Goal: Task Accomplishment & Management: Manage account settings

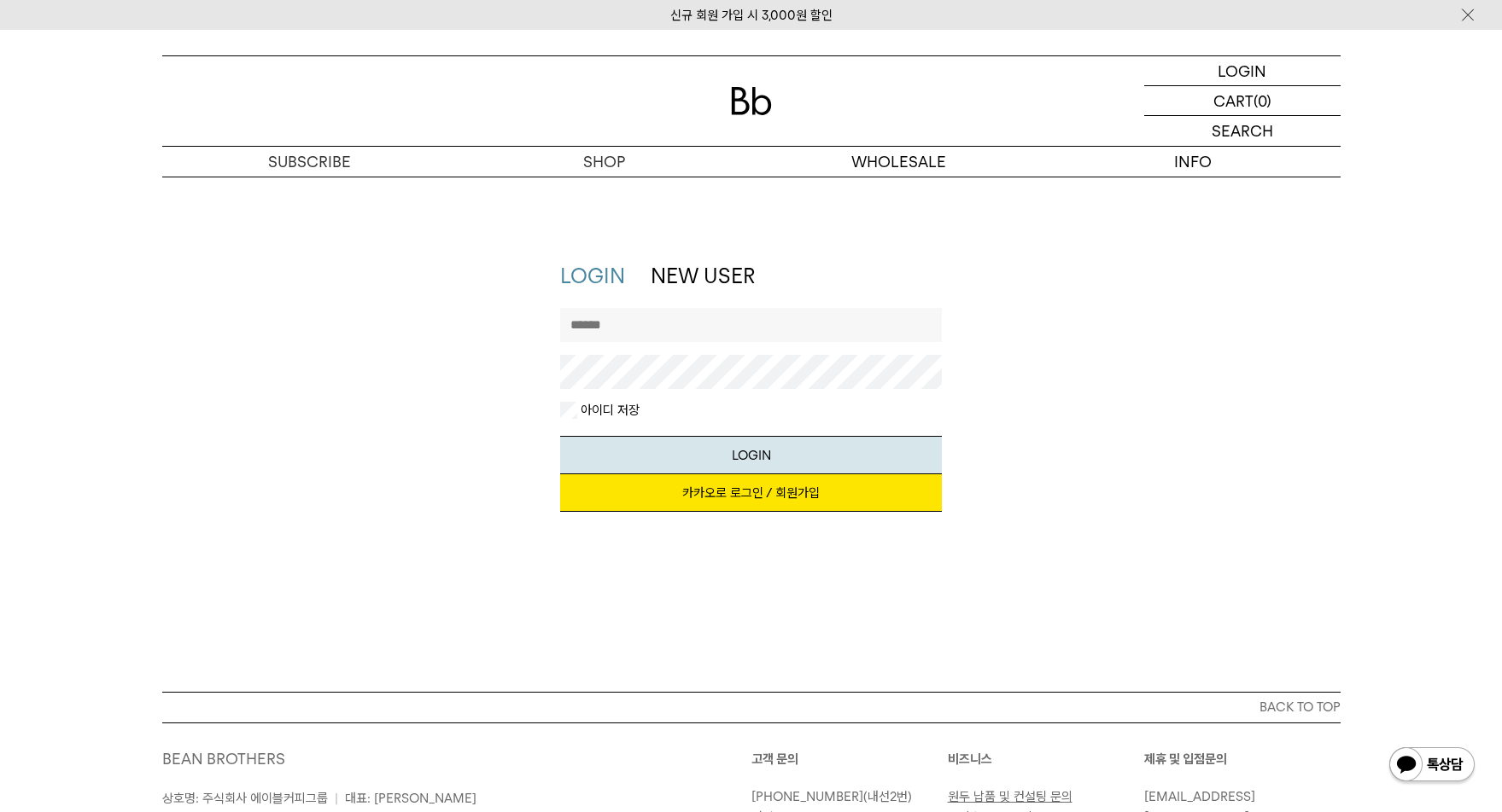
type input "******"
click at [750, 454] on button "LOGIN" at bounding box center [751, 455] width 382 height 38
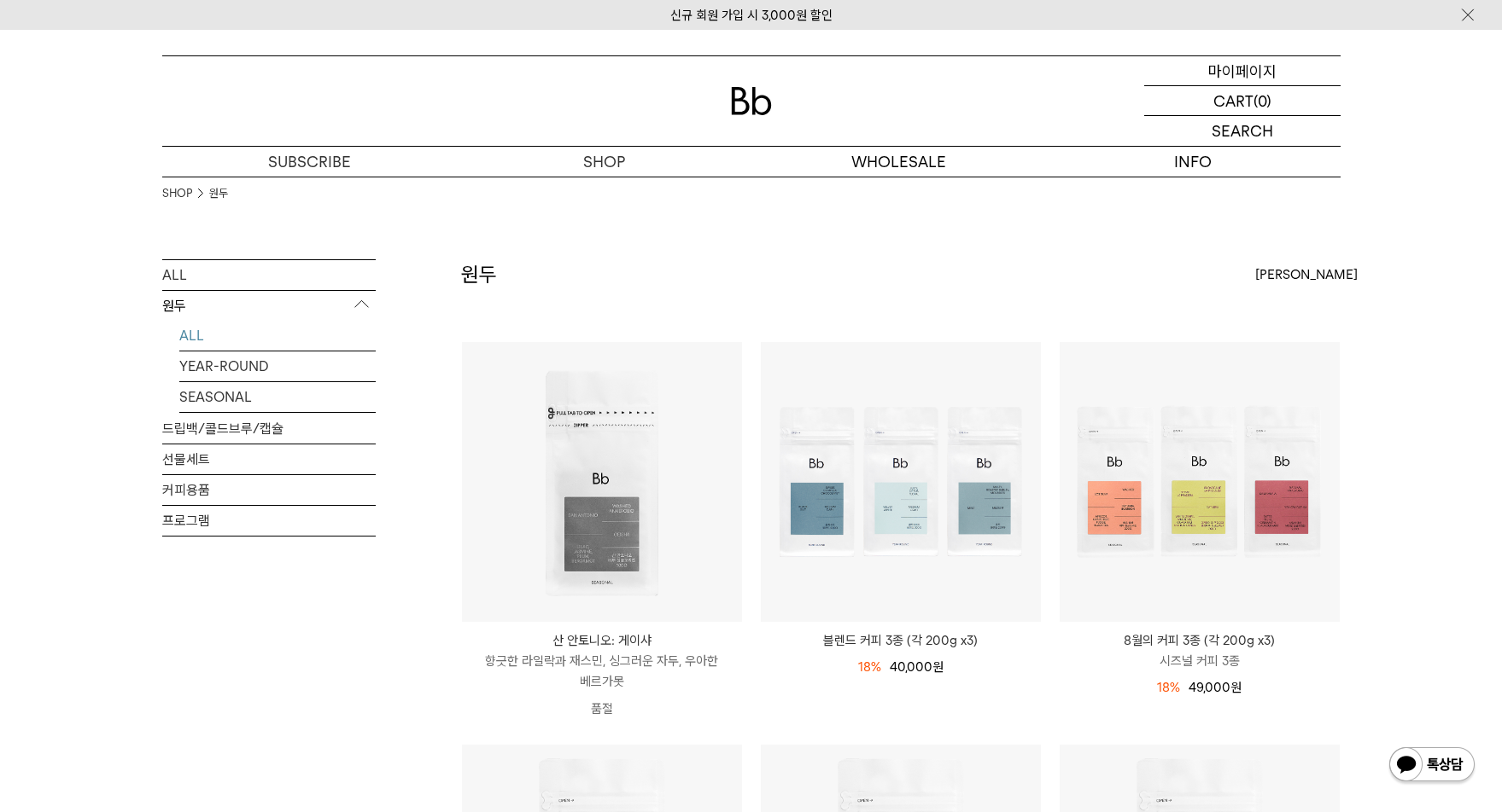
click at [1269, 61] on p "마이페이지" at bounding box center [1242, 71] width 68 height 29
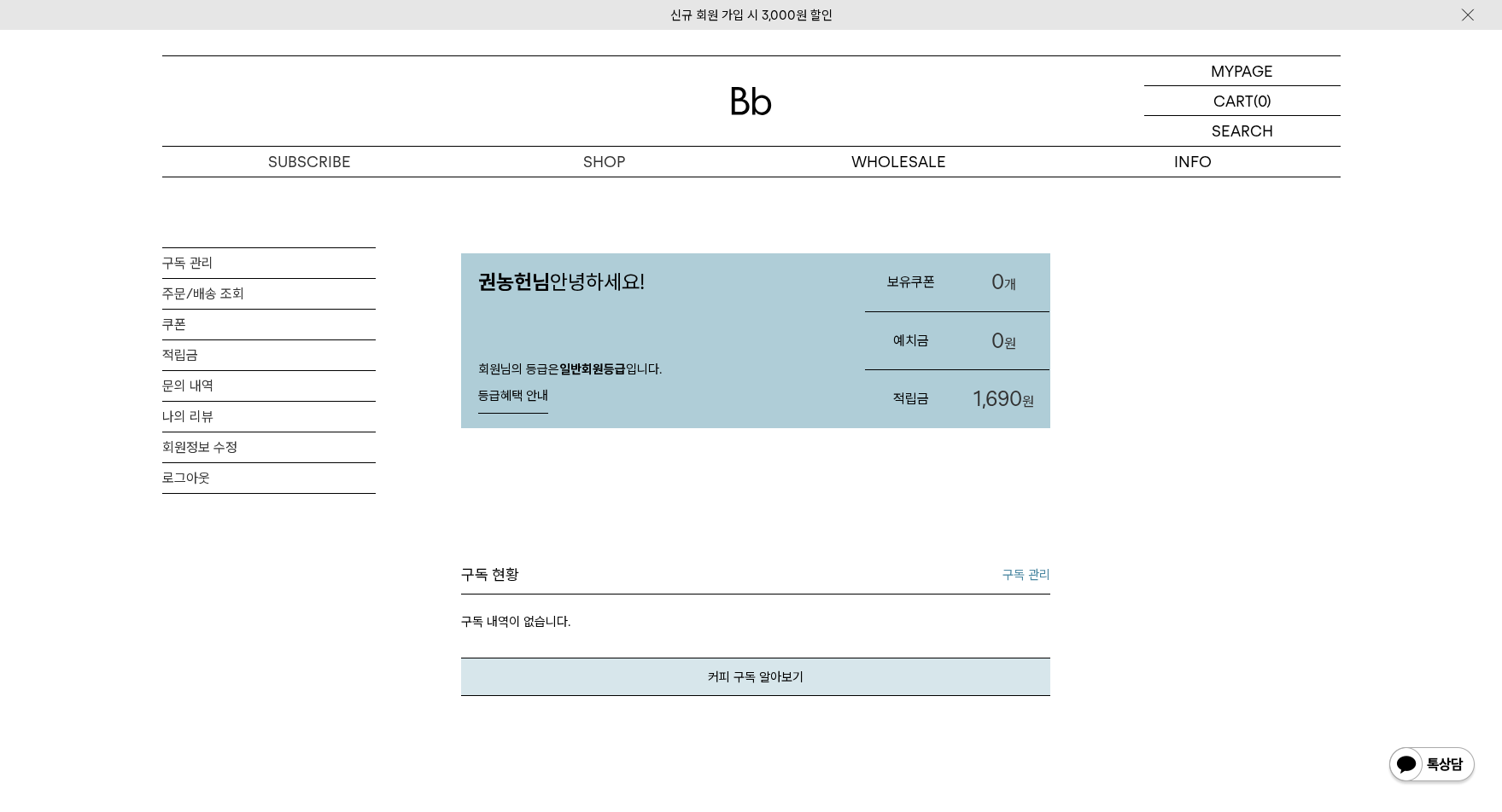
scroll to position [375, 0]
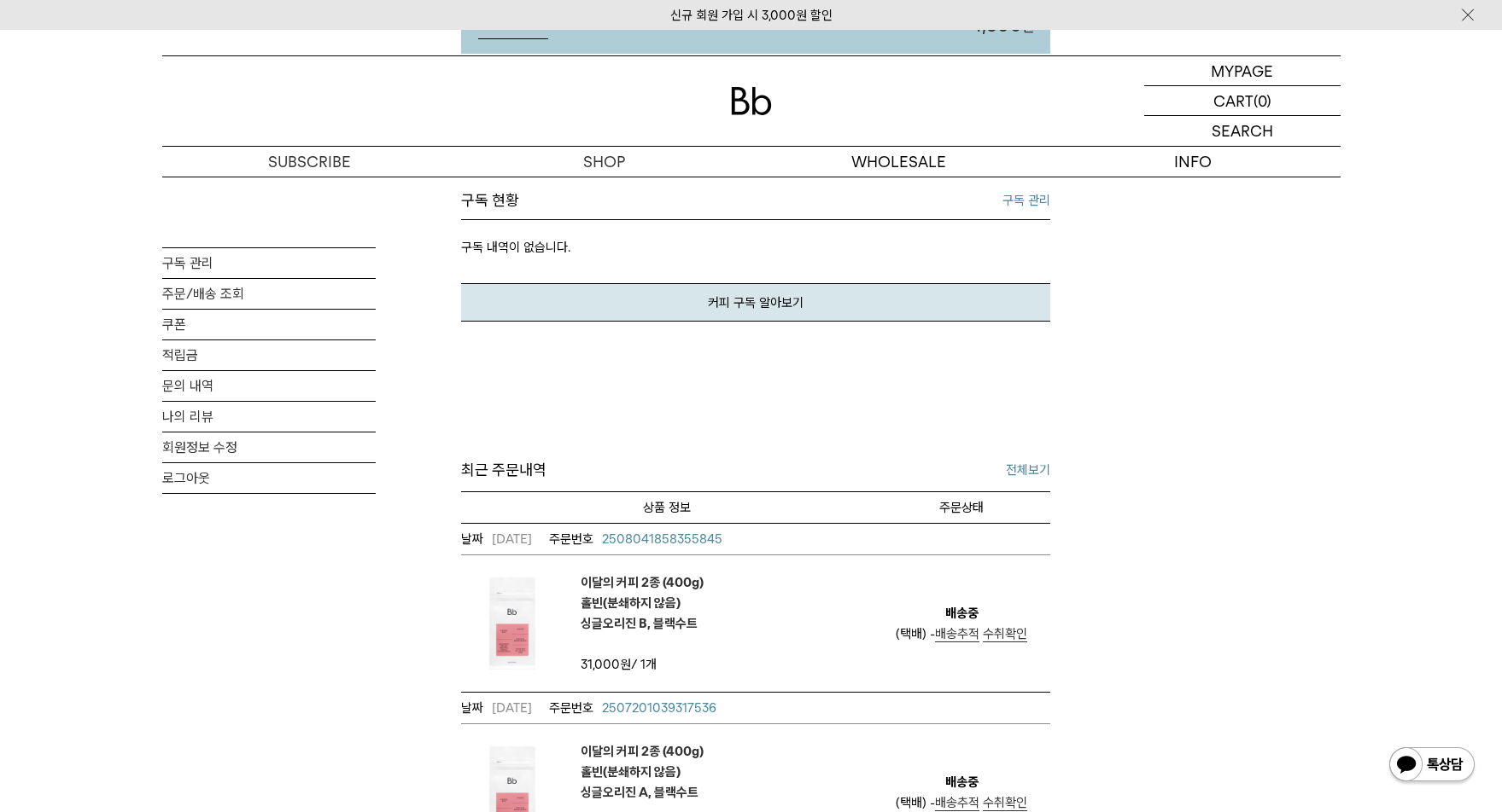
click at [1033, 201] on link "구독 관리" at bounding box center [1026, 200] width 48 height 20
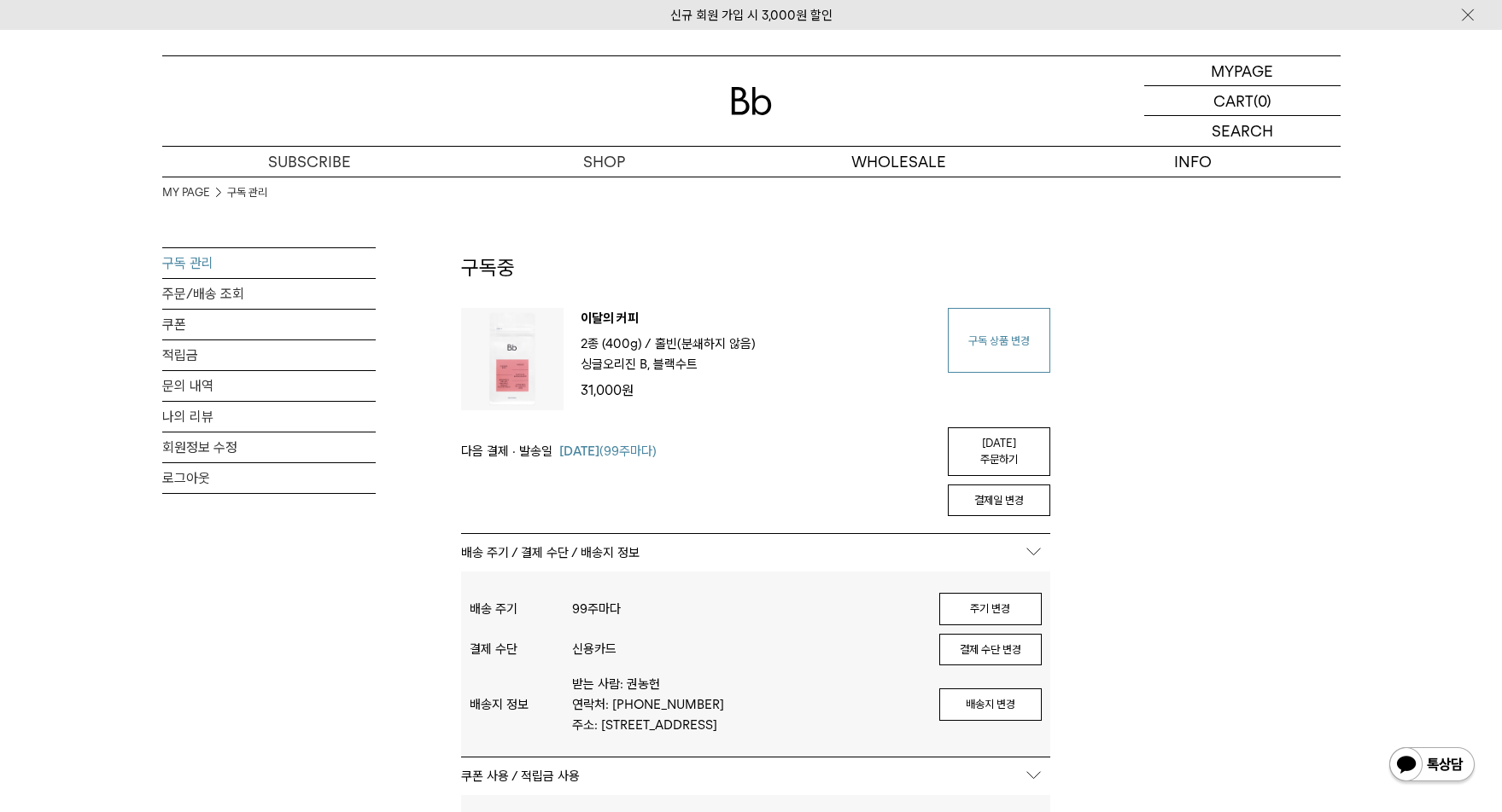
click at [973, 340] on link "구독 상품 변경" at bounding box center [998, 340] width 102 height 65
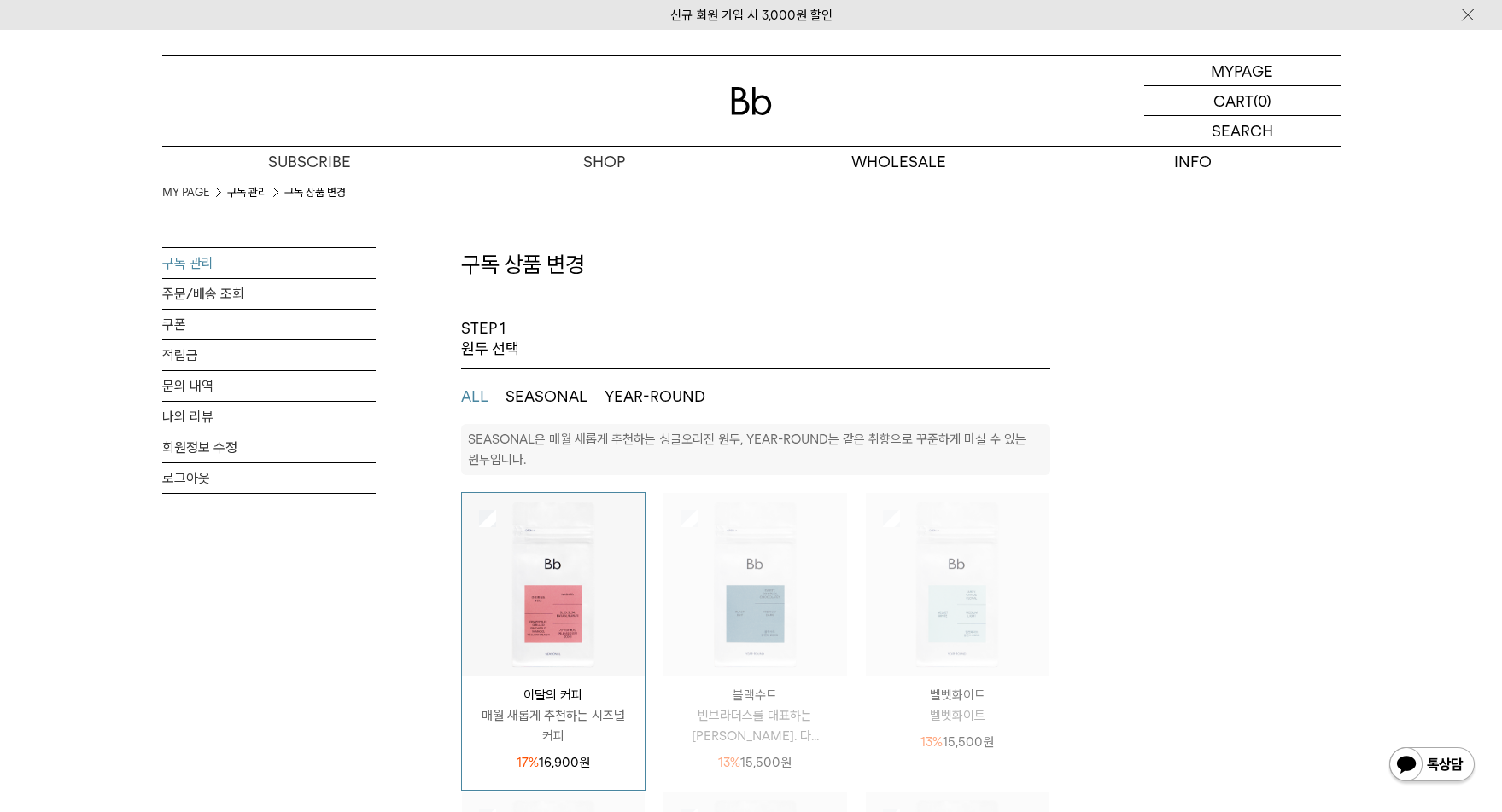
select select "**"
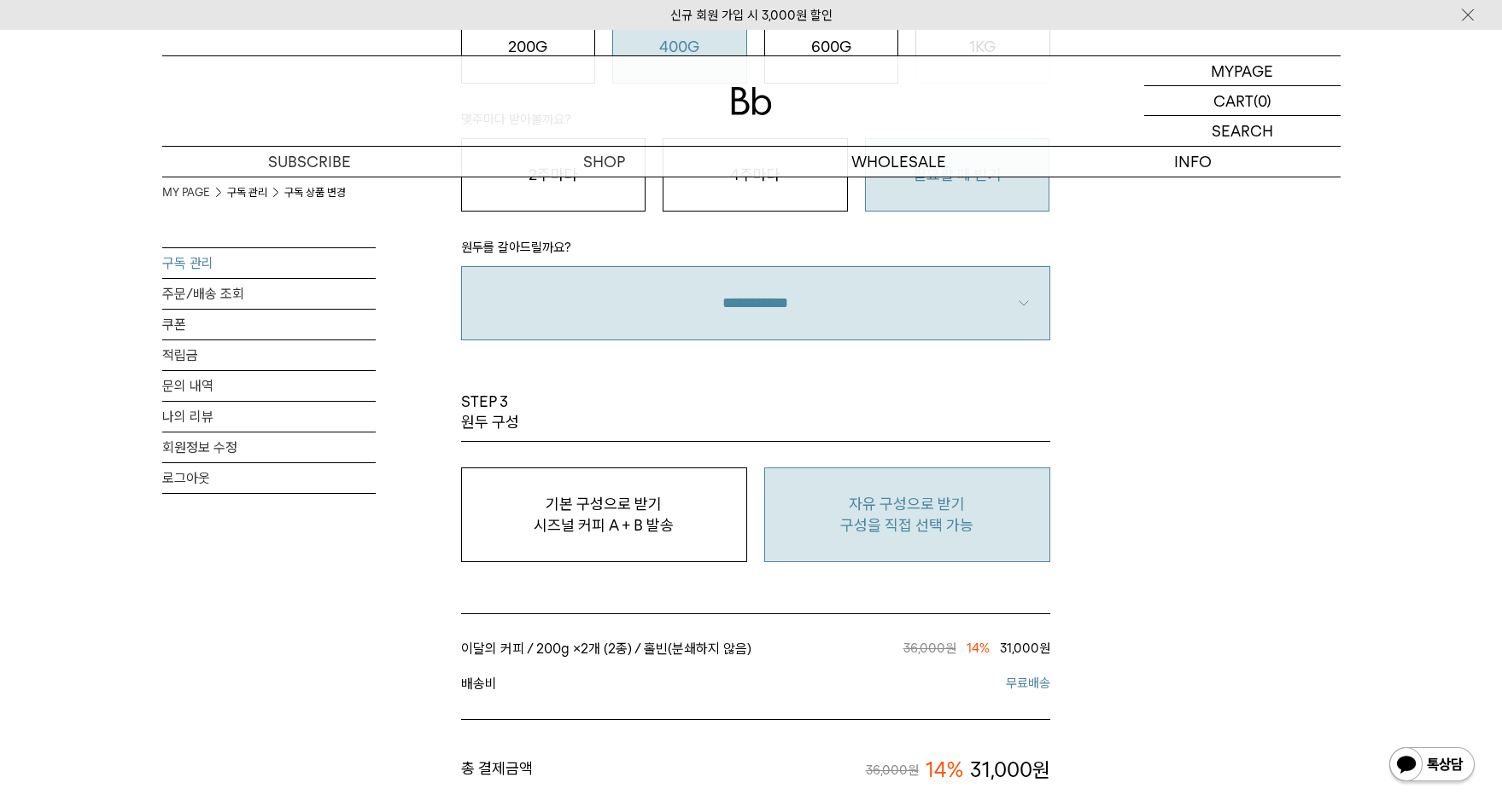
scroll to position [1140, 0]
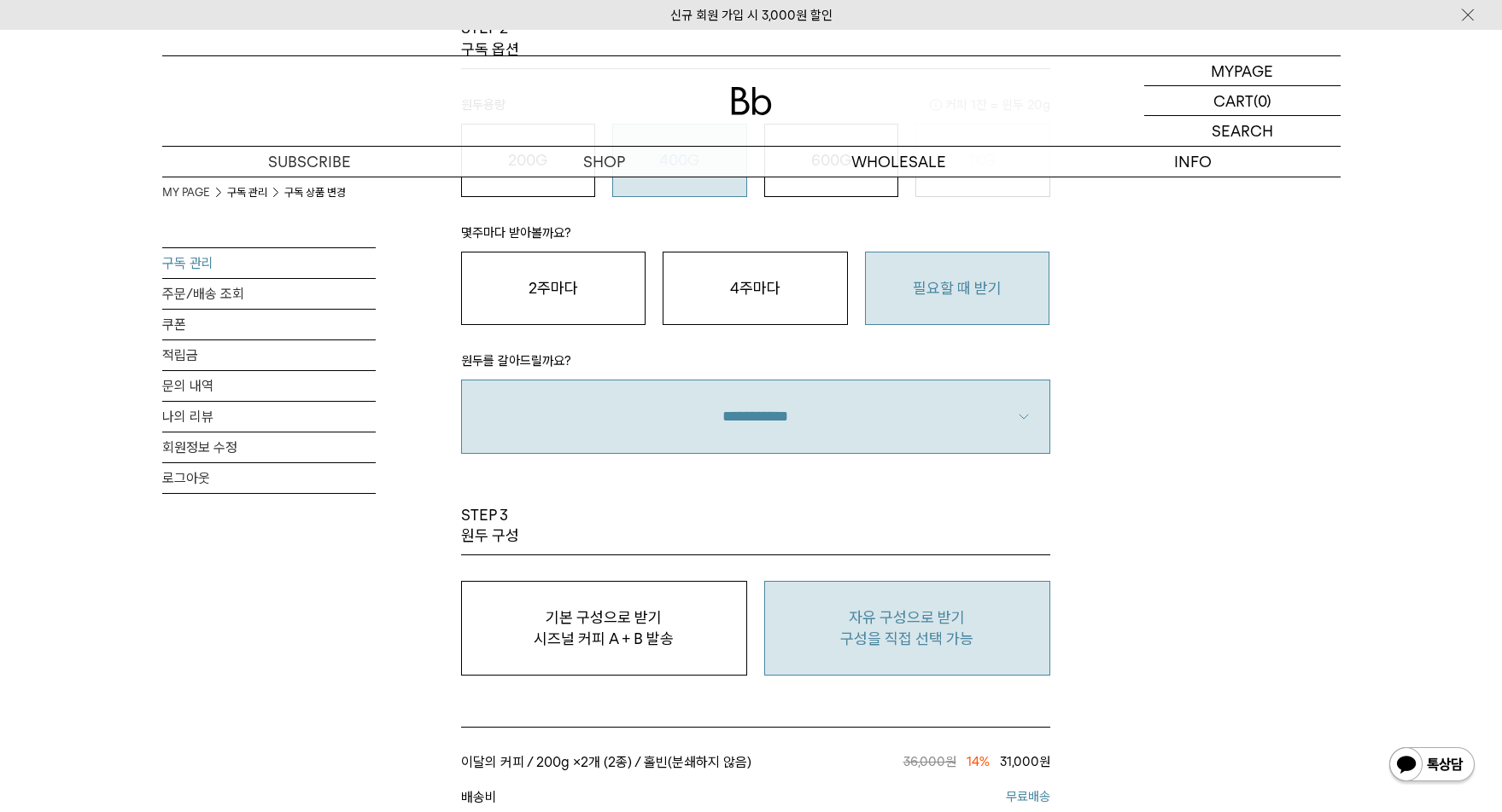
click at [859, 640] on p "구성을 직접 선택 가능" at bounding box center [907, 639] width 267 height 20
type input "*"
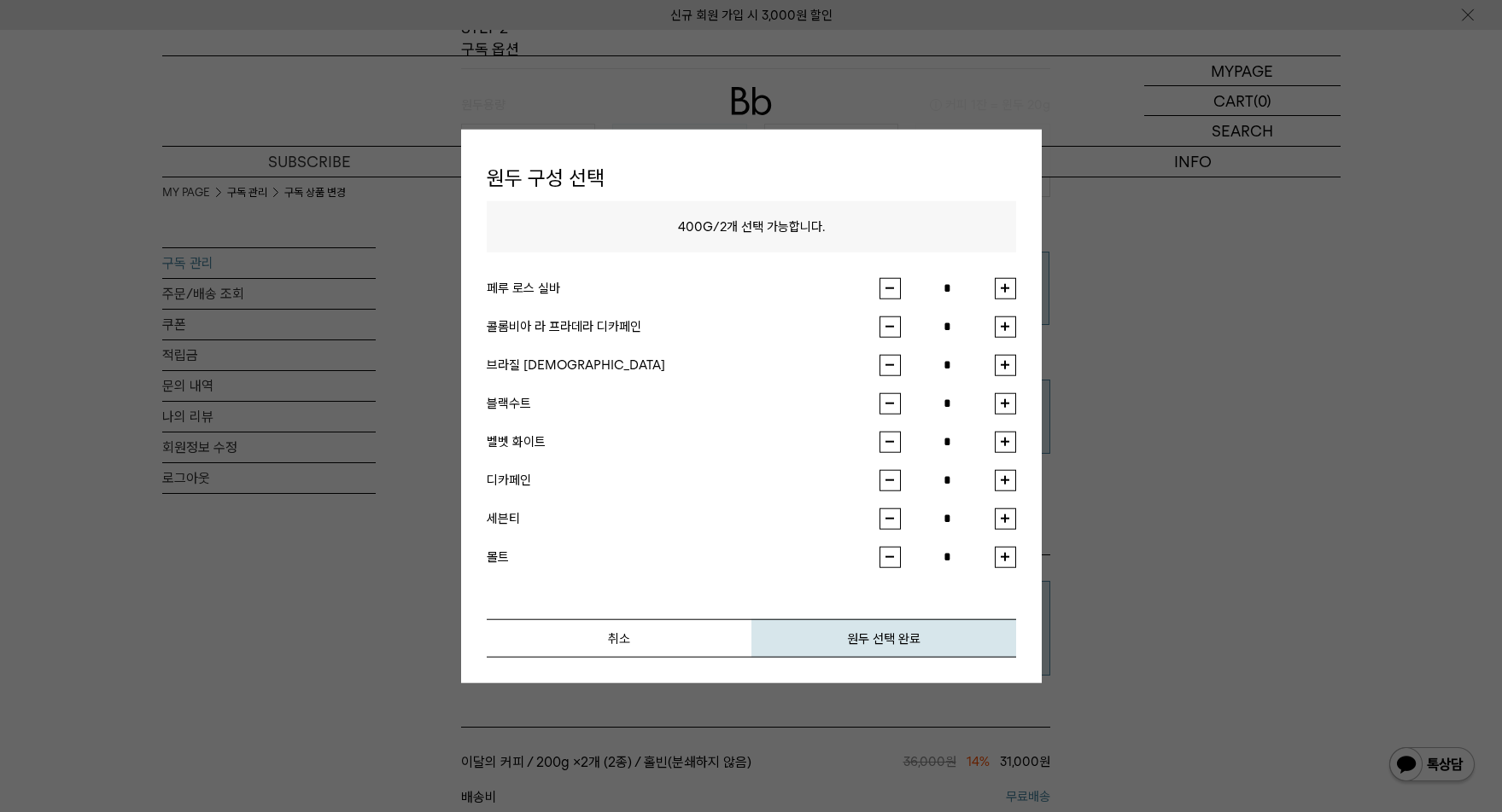
click at [1005, 366] on button "button" at bounding box center [1005, 365] width 21 height 21
type input "*"
click at [1003, 410] on button "button" at bounding box center [1005, 403] width 21 height 21
type input "*"
click at [870, 634] on button "원두 선택 완료" at bounding box center [883, 637] width 265 height 38
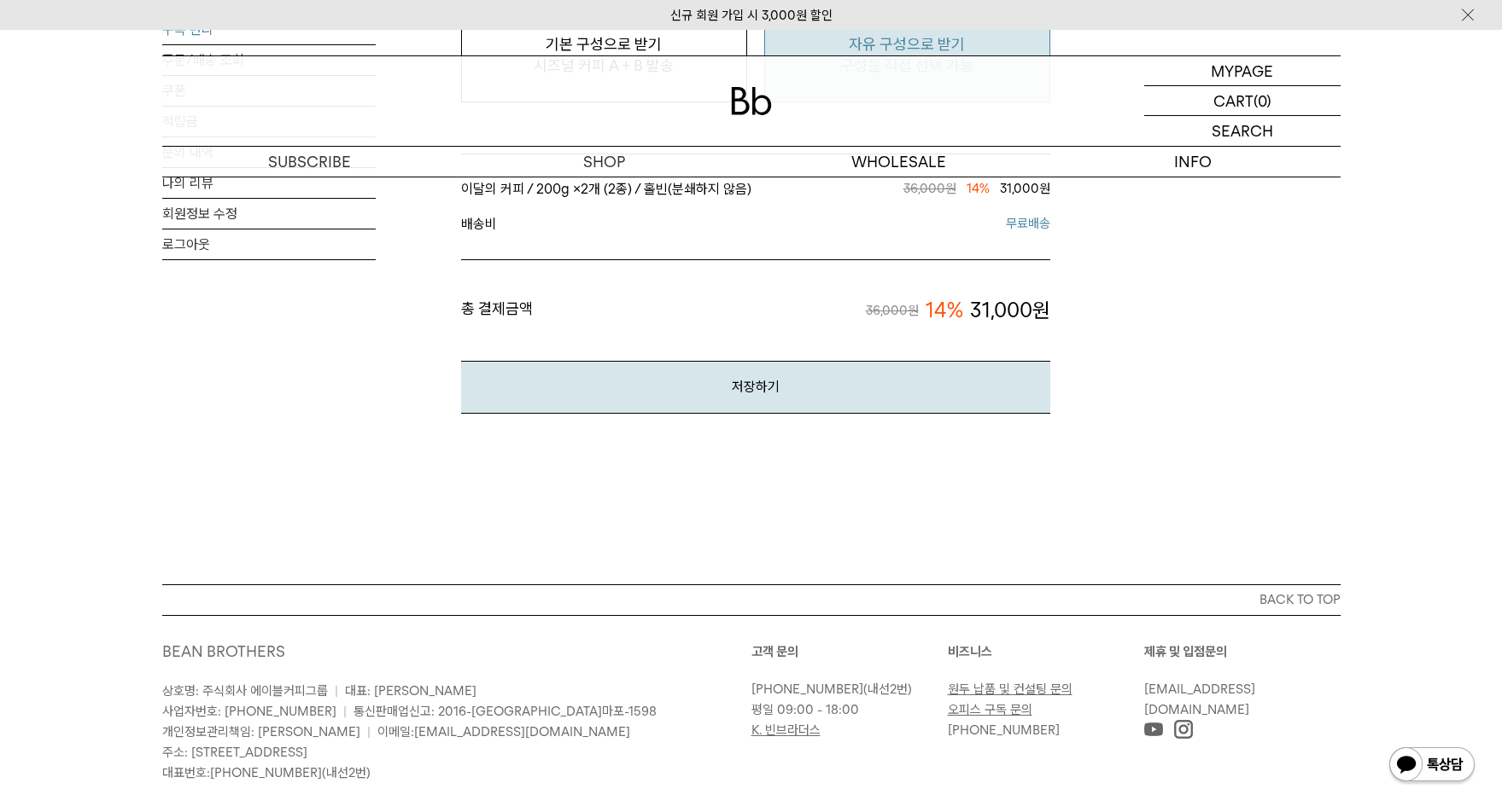
scroll to position [1755, 0]
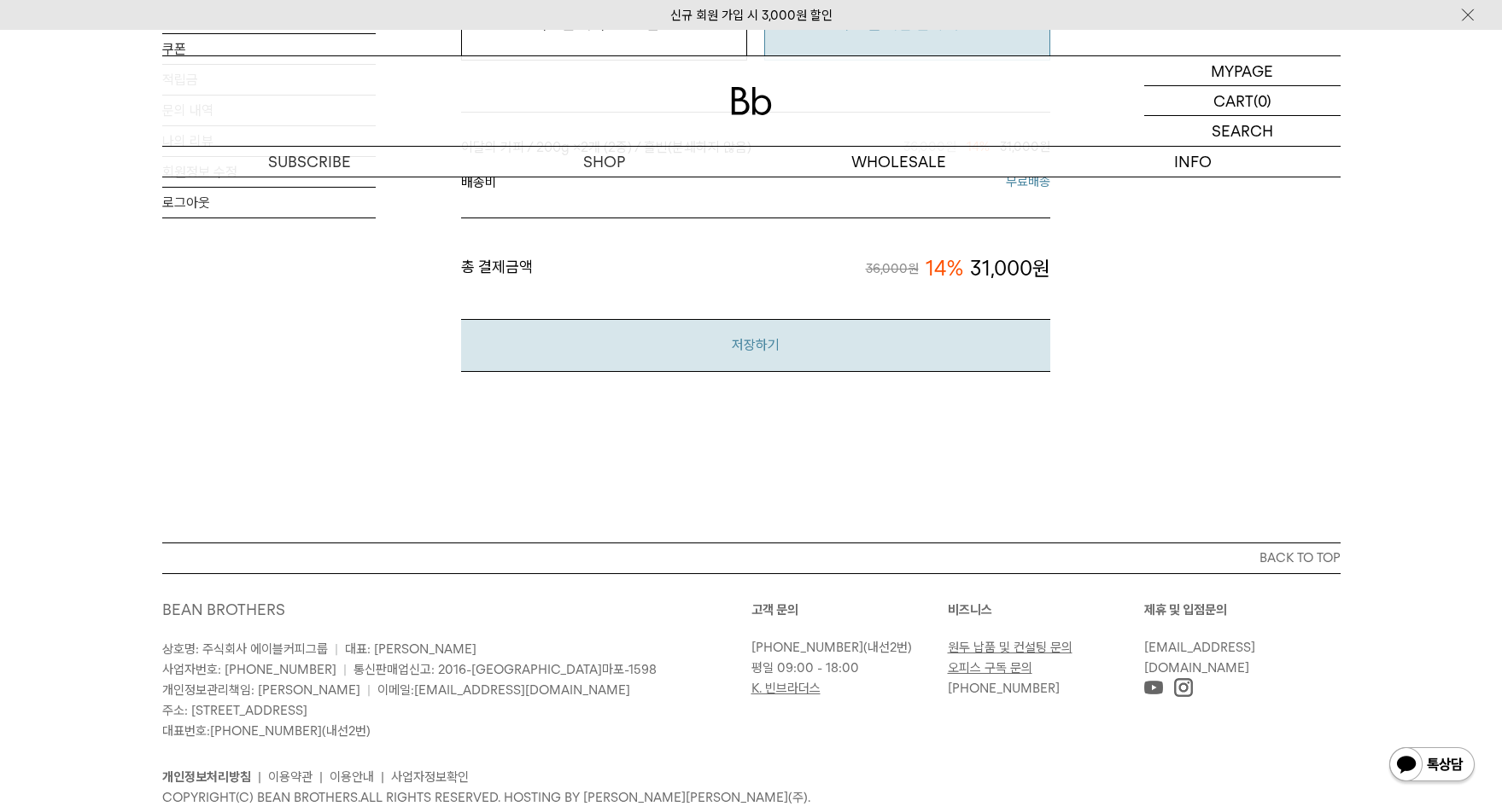
click at [732, 338] on button "저장하기" at bounding box center [755, 345] width 589 height 52
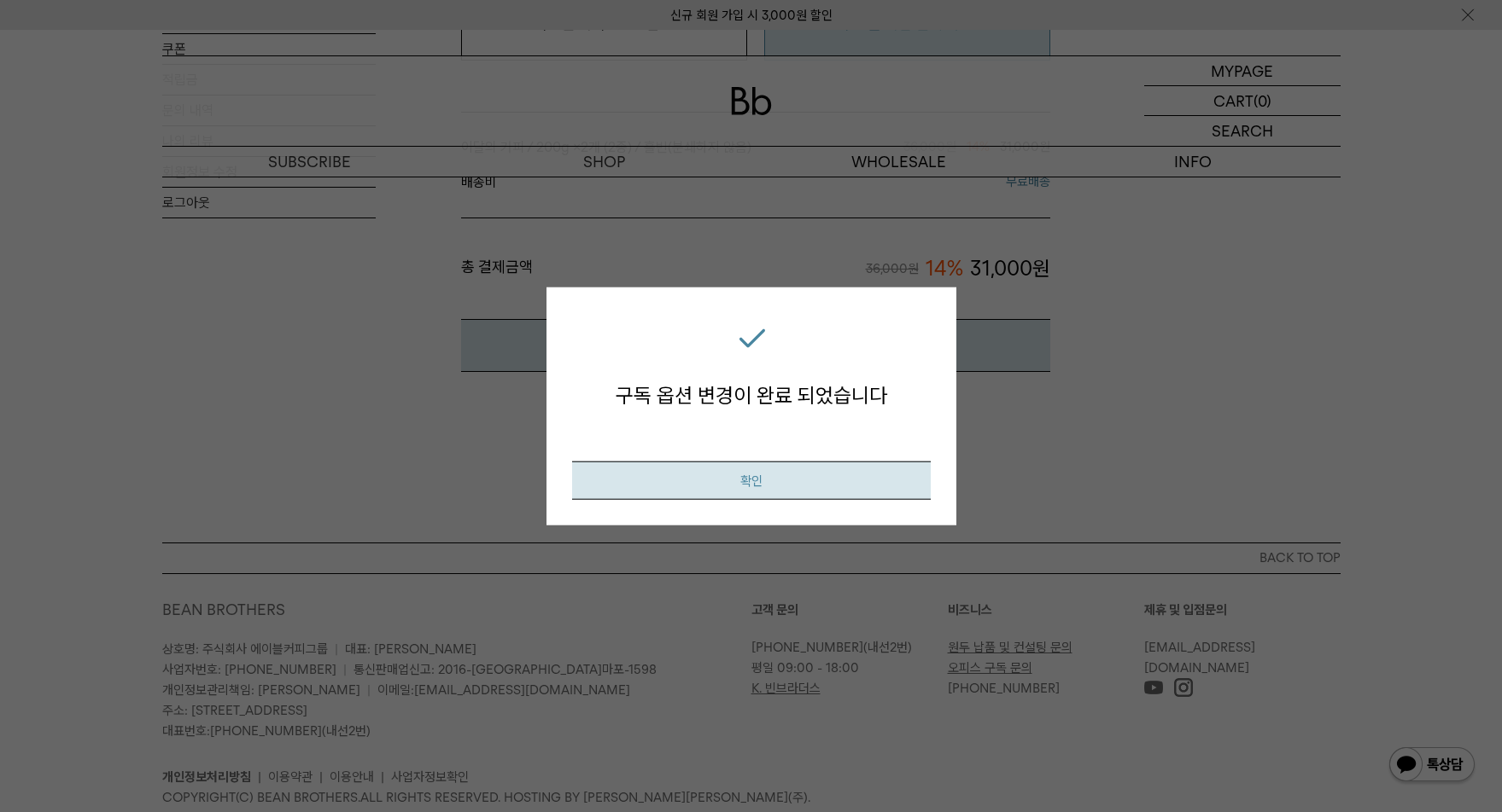
click at [710, 488] on button "확인" at bounding box center [751, 479] width 358 height 38
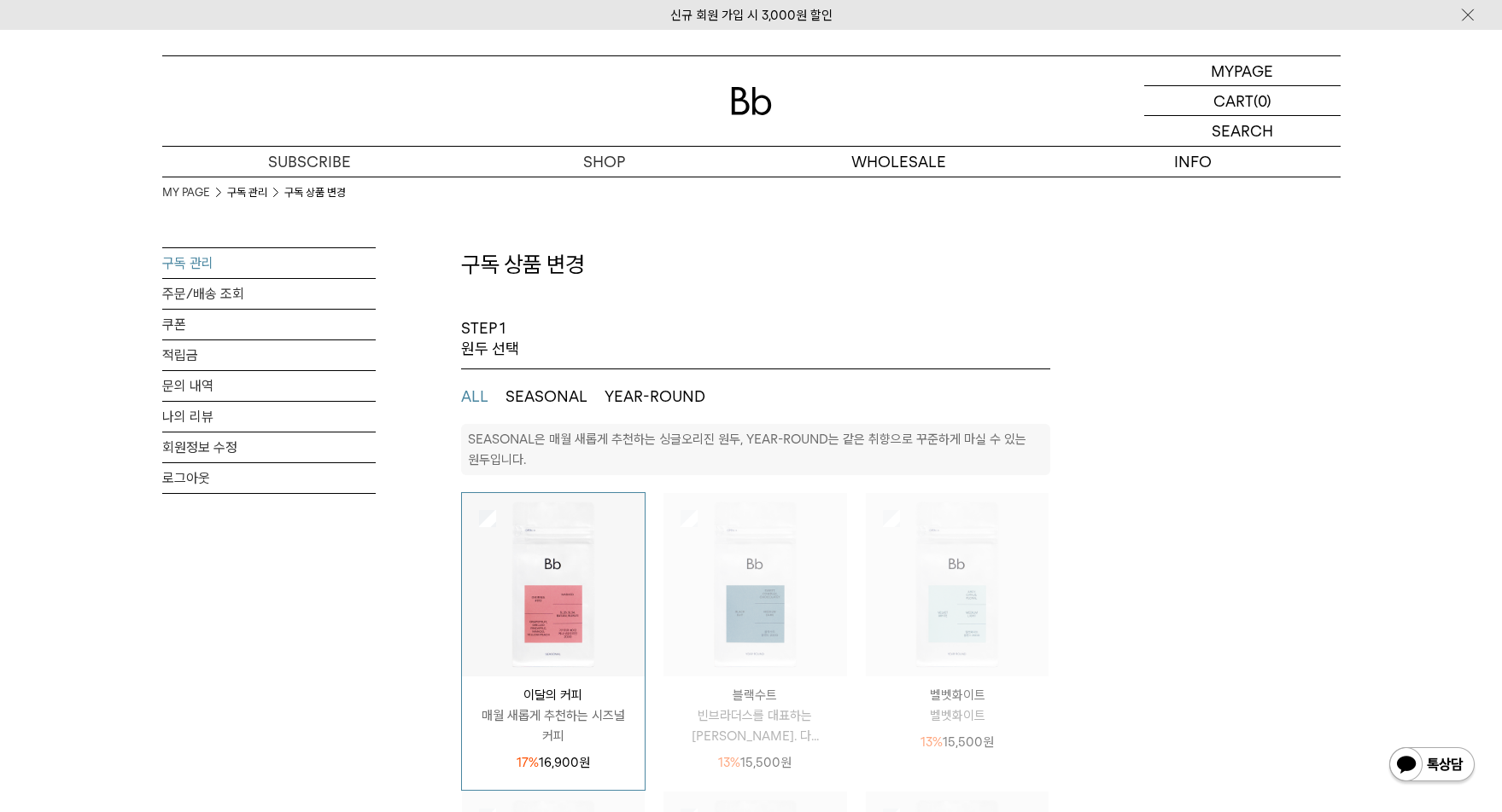
select select "**"
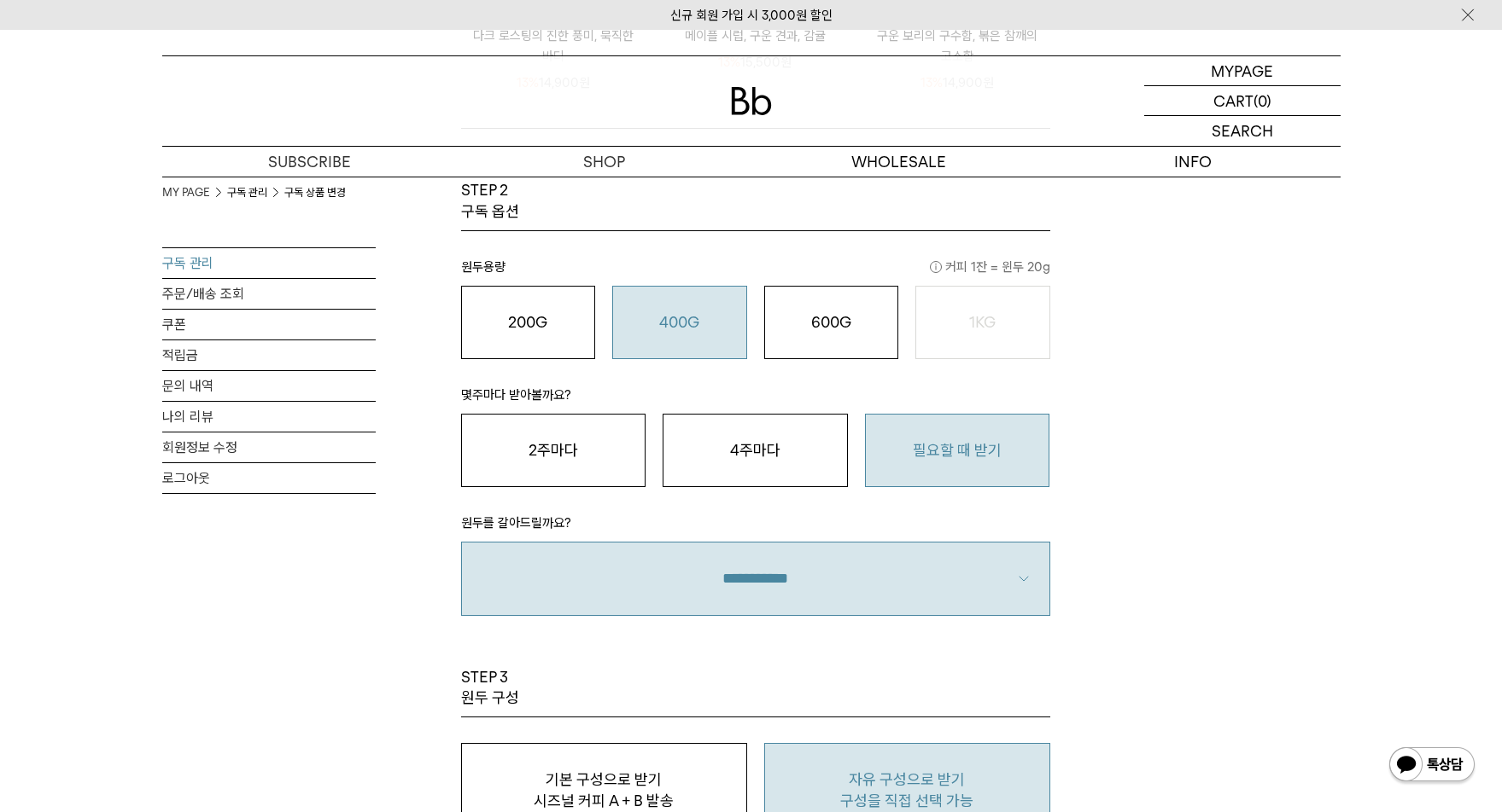
scroll to position [549, 0]
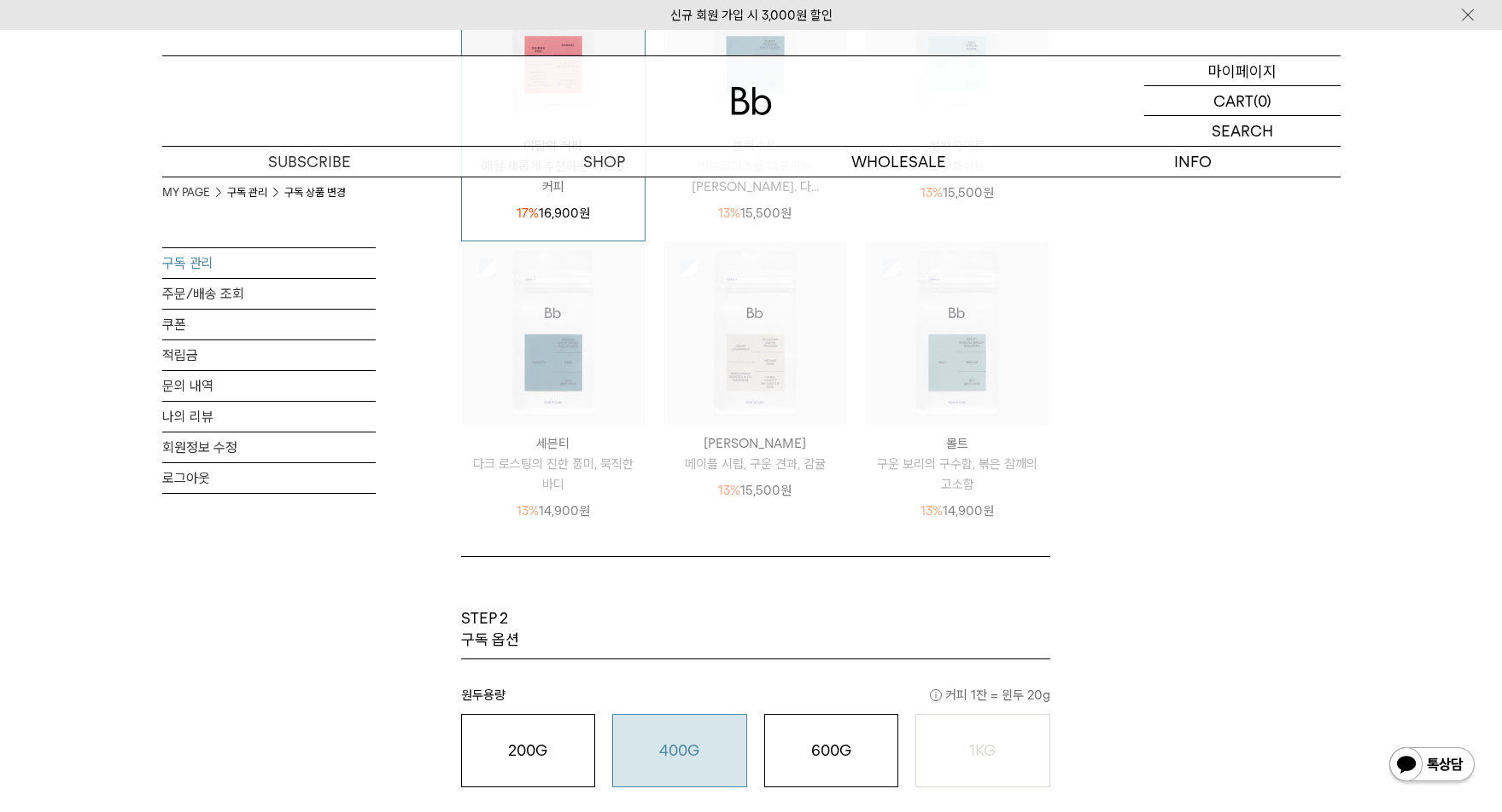
click at [1241, 70] on p "마이페이지" at bounding box center [1242, 71] width 68 height 29
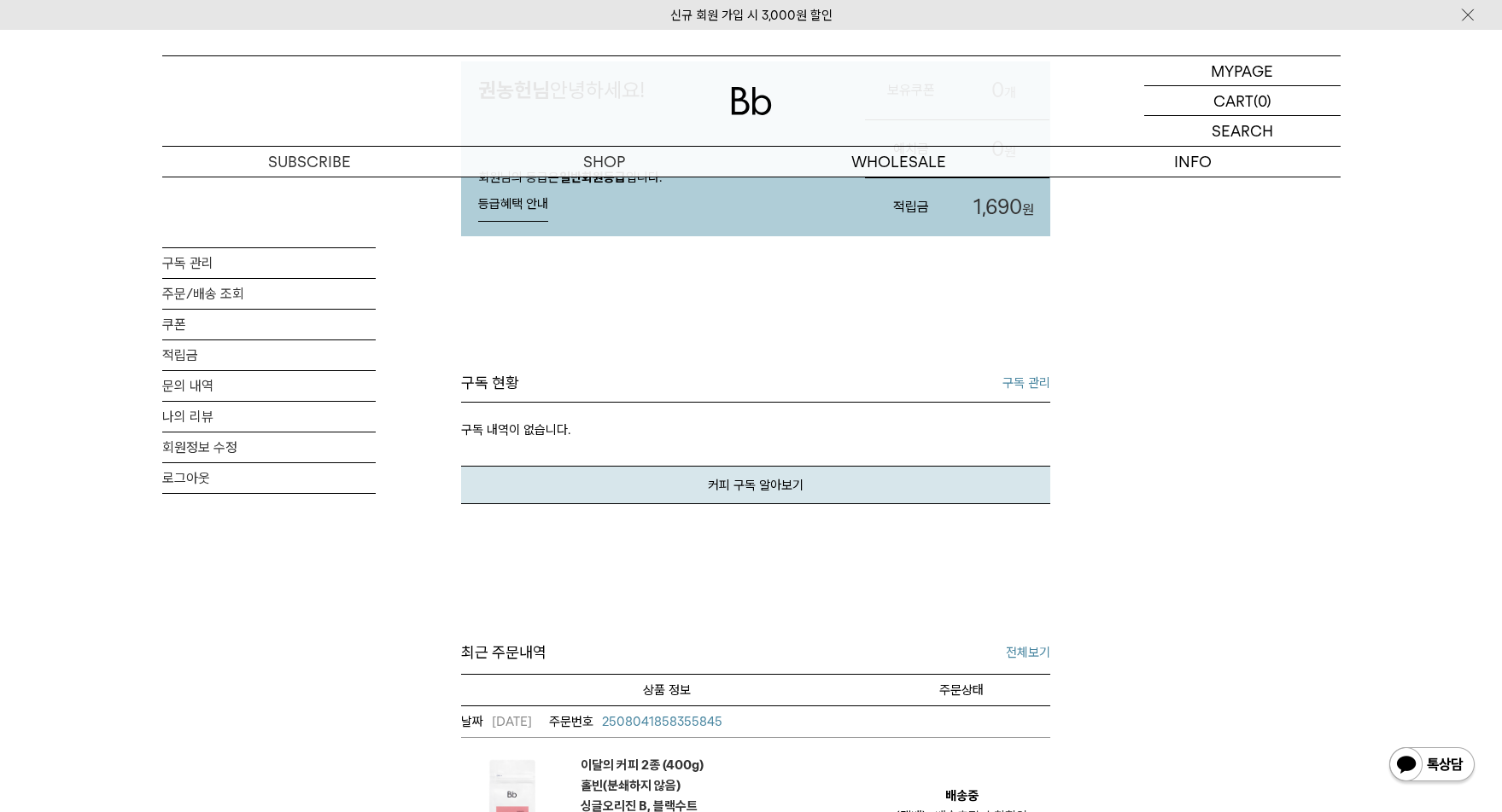
scroll to position [219, 0]
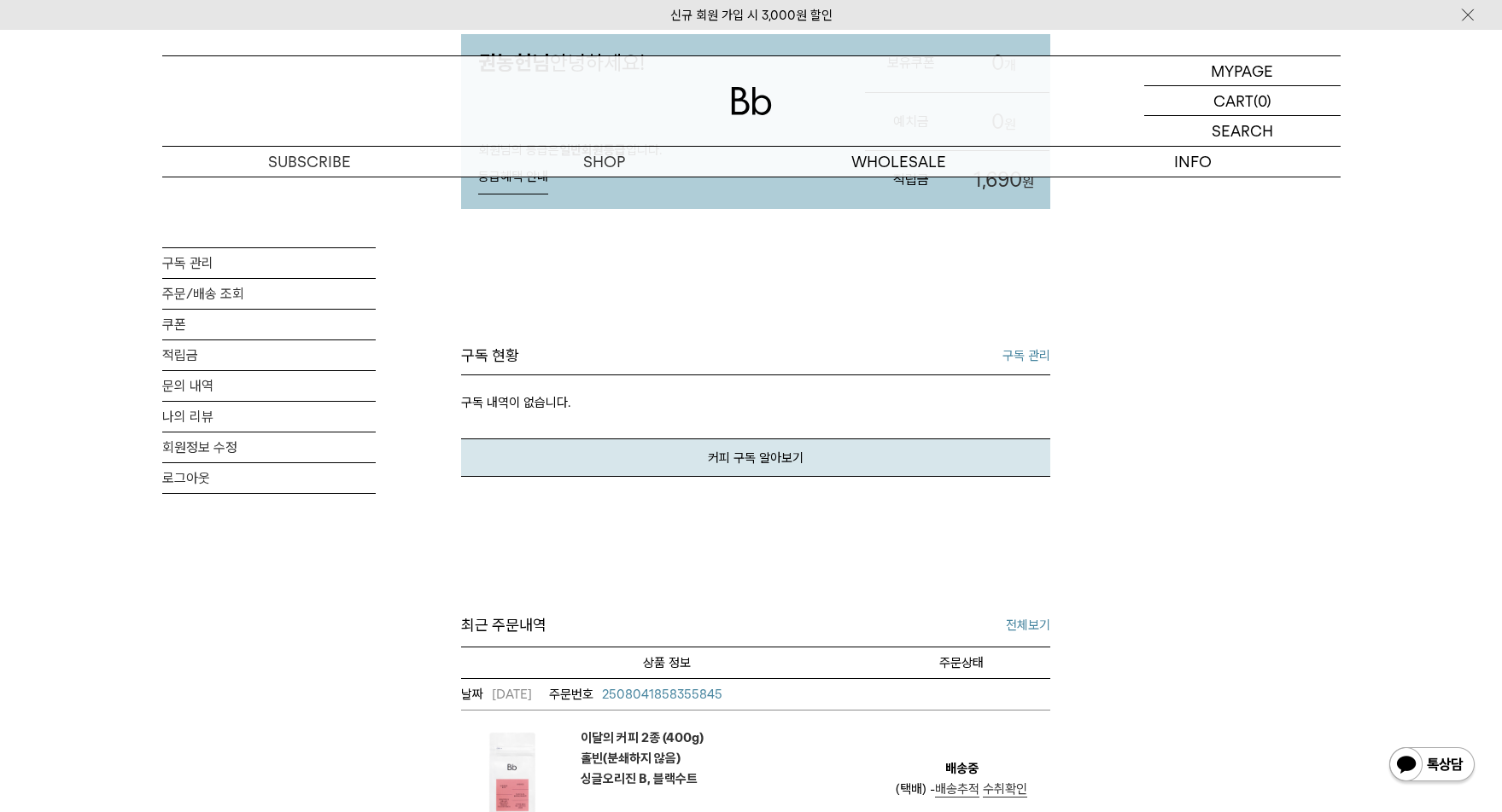
click at [1022, 350] on link "구독 관리" at bounding box center [1026, 355] width 48 height 20
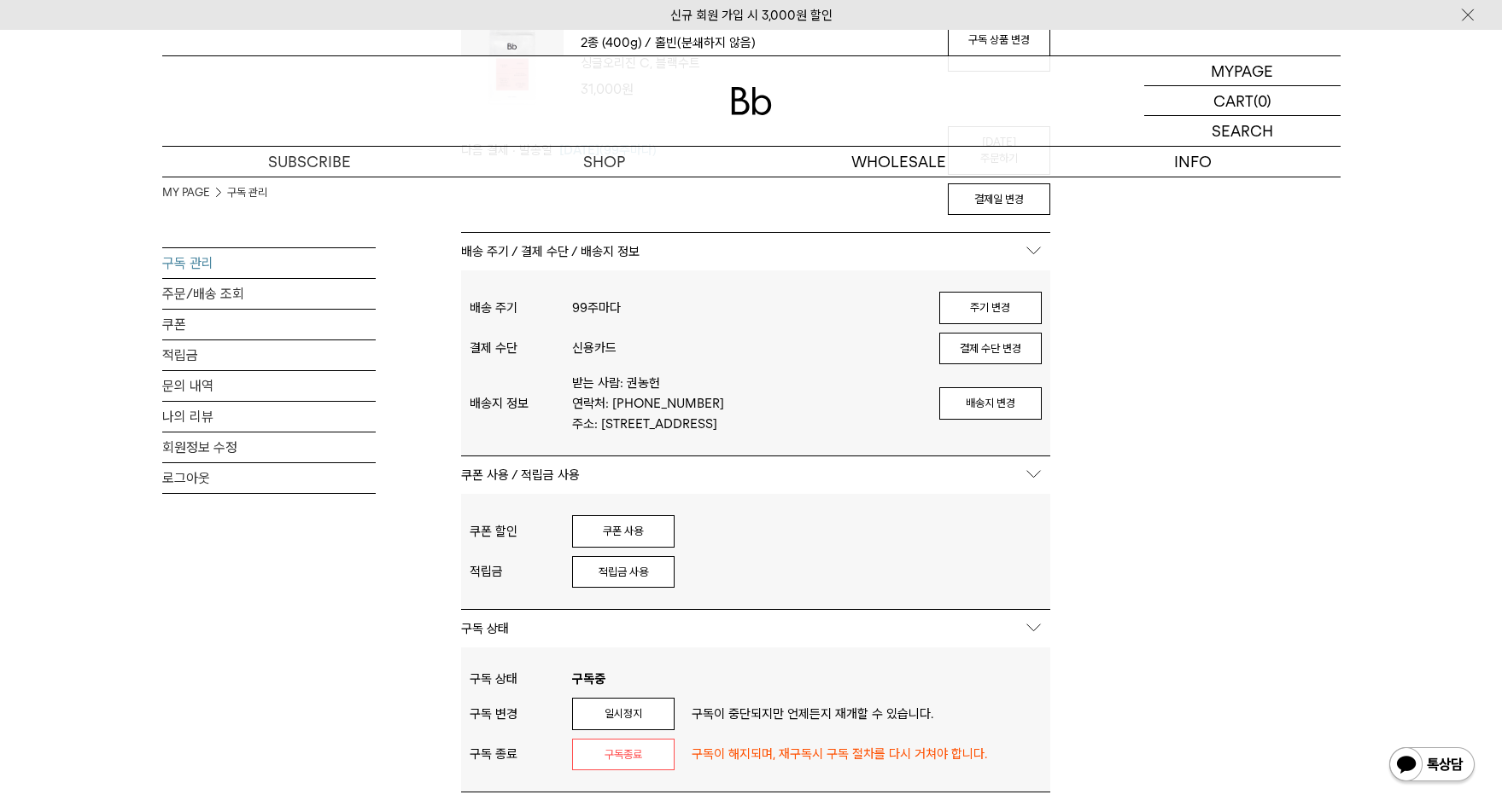
scroll to position [111, 0]
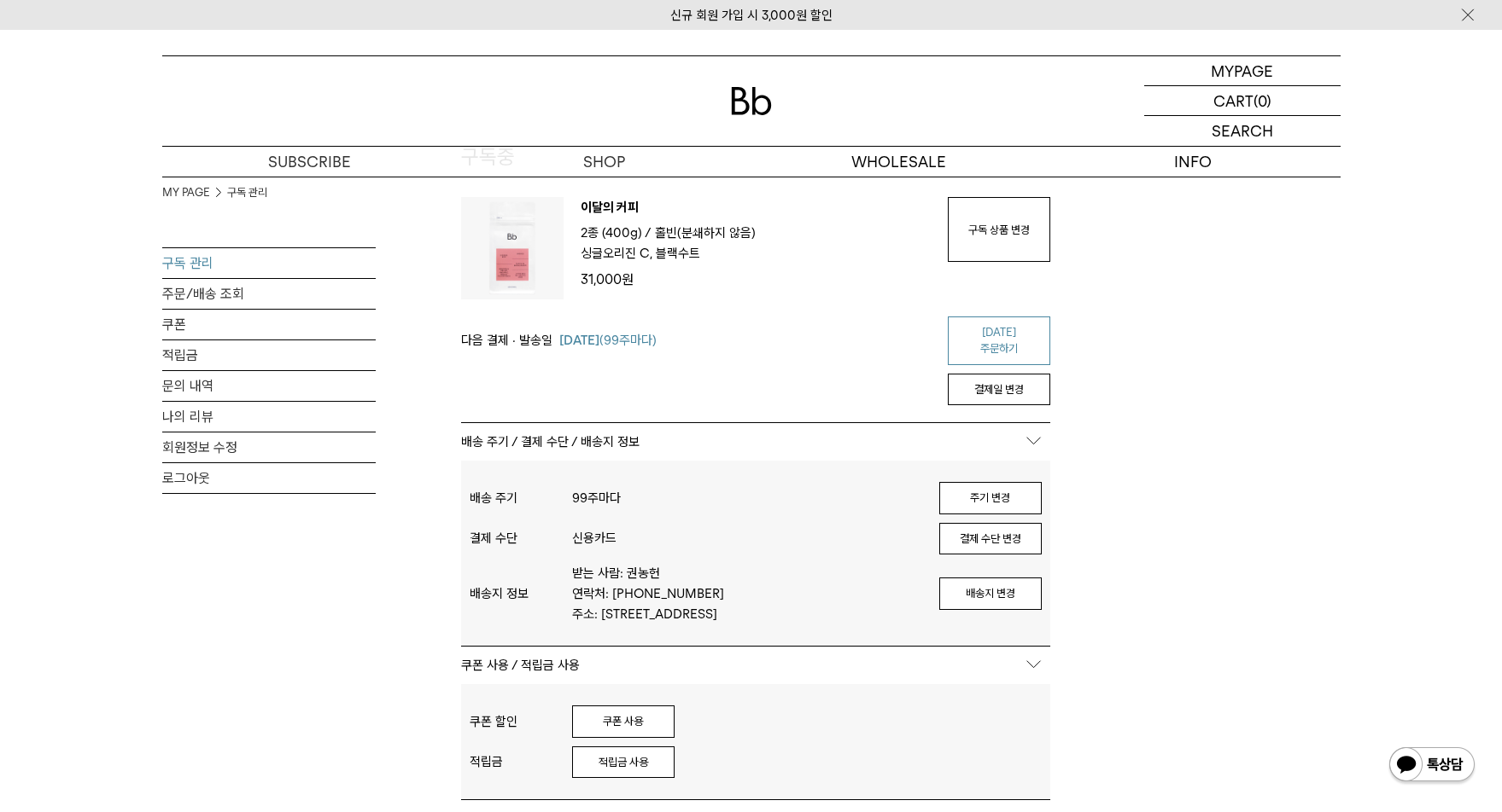
click at [1013, 329] on link "[DATE] 주문하기" at bounding box center [998, 341] width 102 height 49
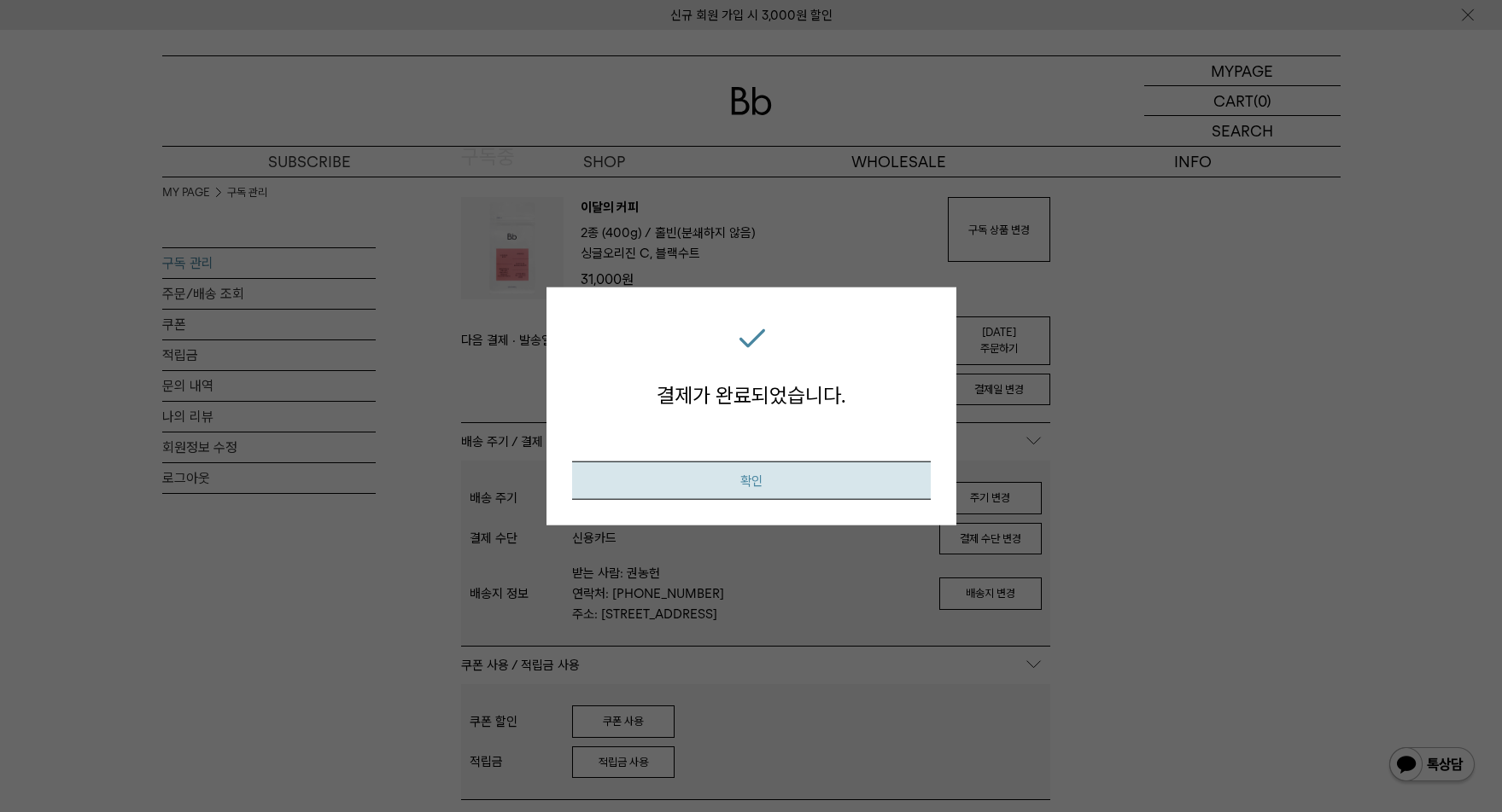
click at [694, 478] on button "확인" at bounding box center [751, 479] width 358 height 38
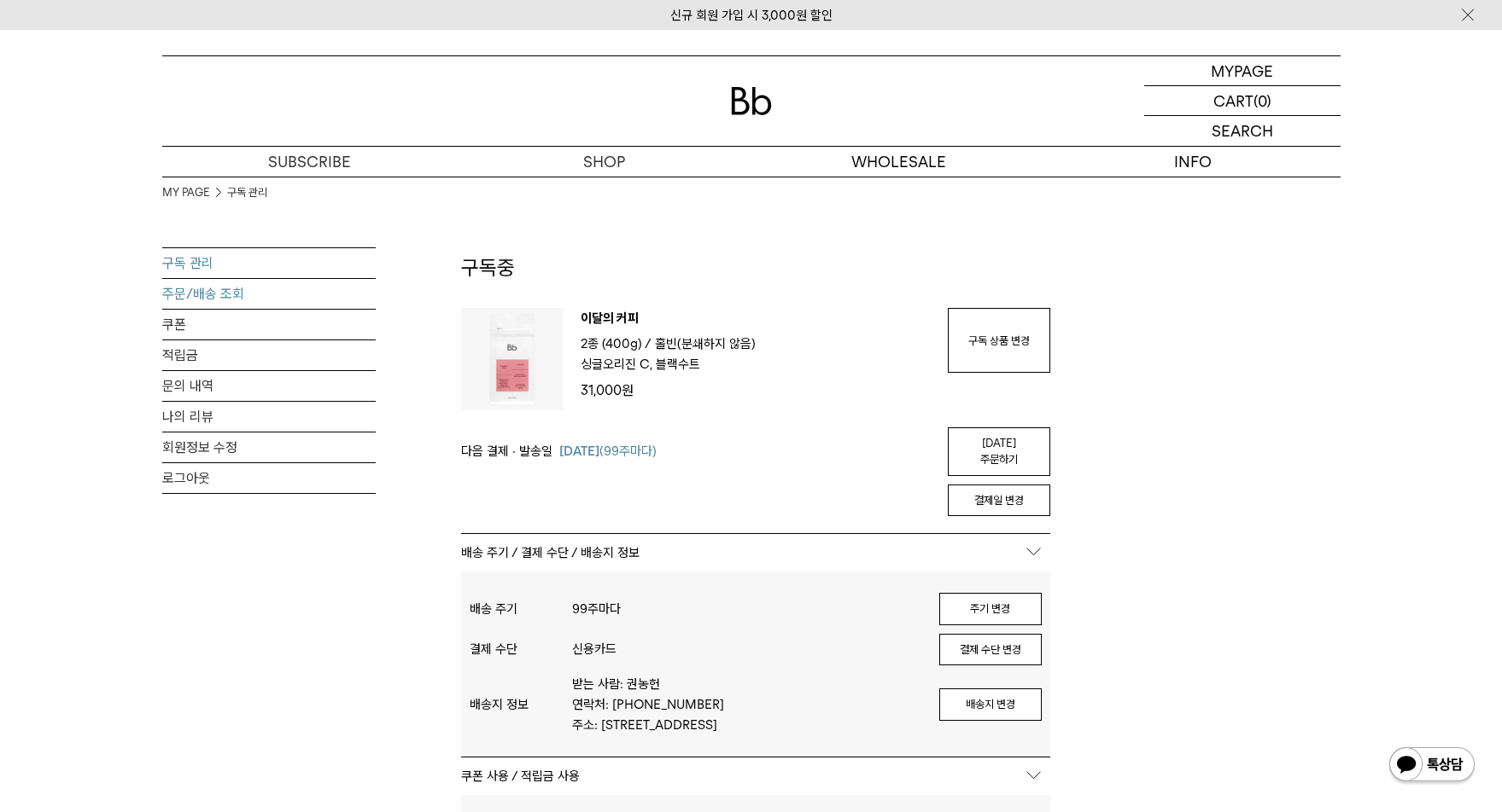
click at [225, 293] on link "주문/배송 조회" at bounding box center [269, 294] width 213 height 30
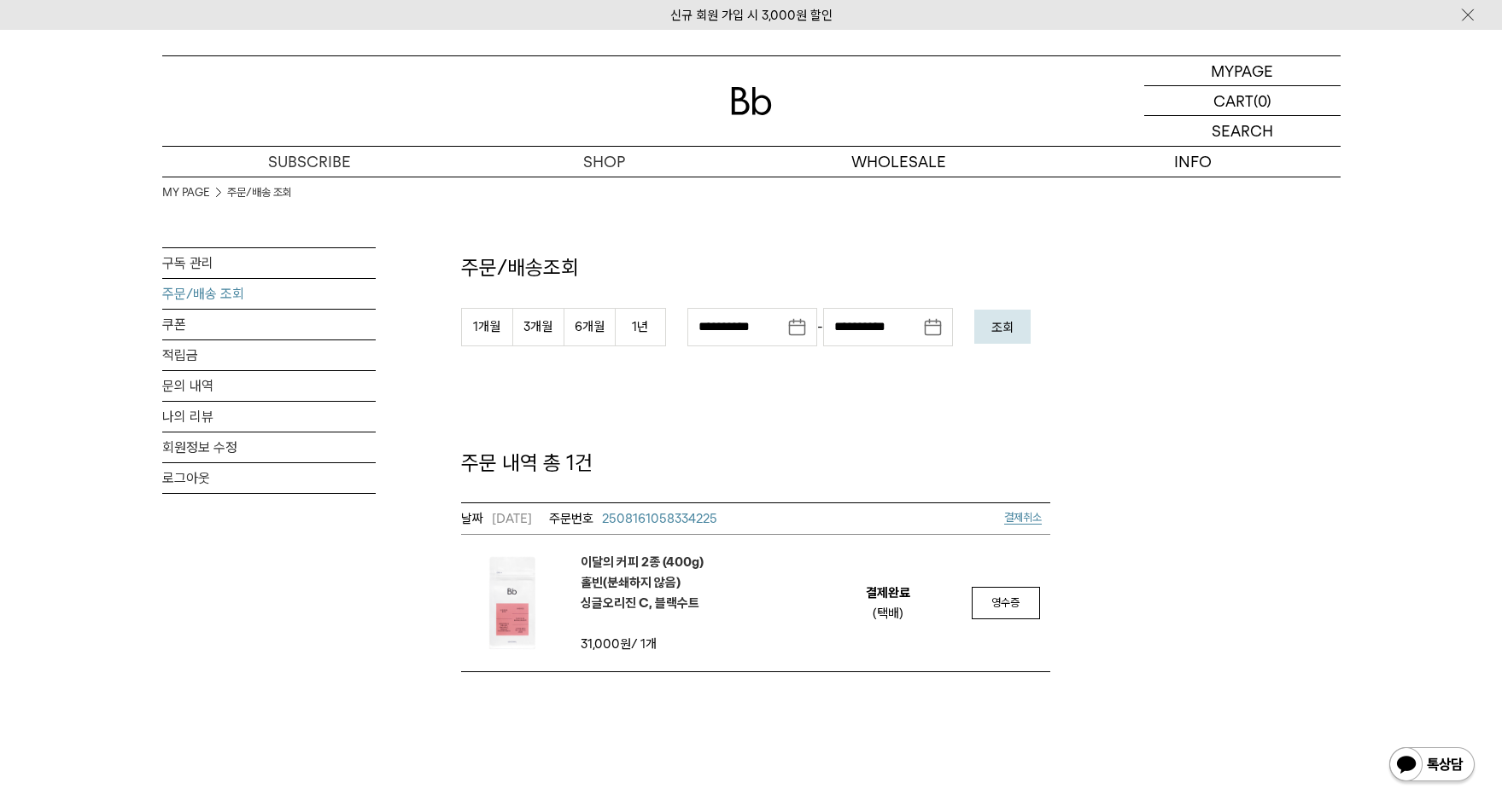
click at [1294, 438] on div "**********" at bounding box center [752, 424] width 1179 height 496
